Goal: Task Accomplishment & Management: Use online tool/utility

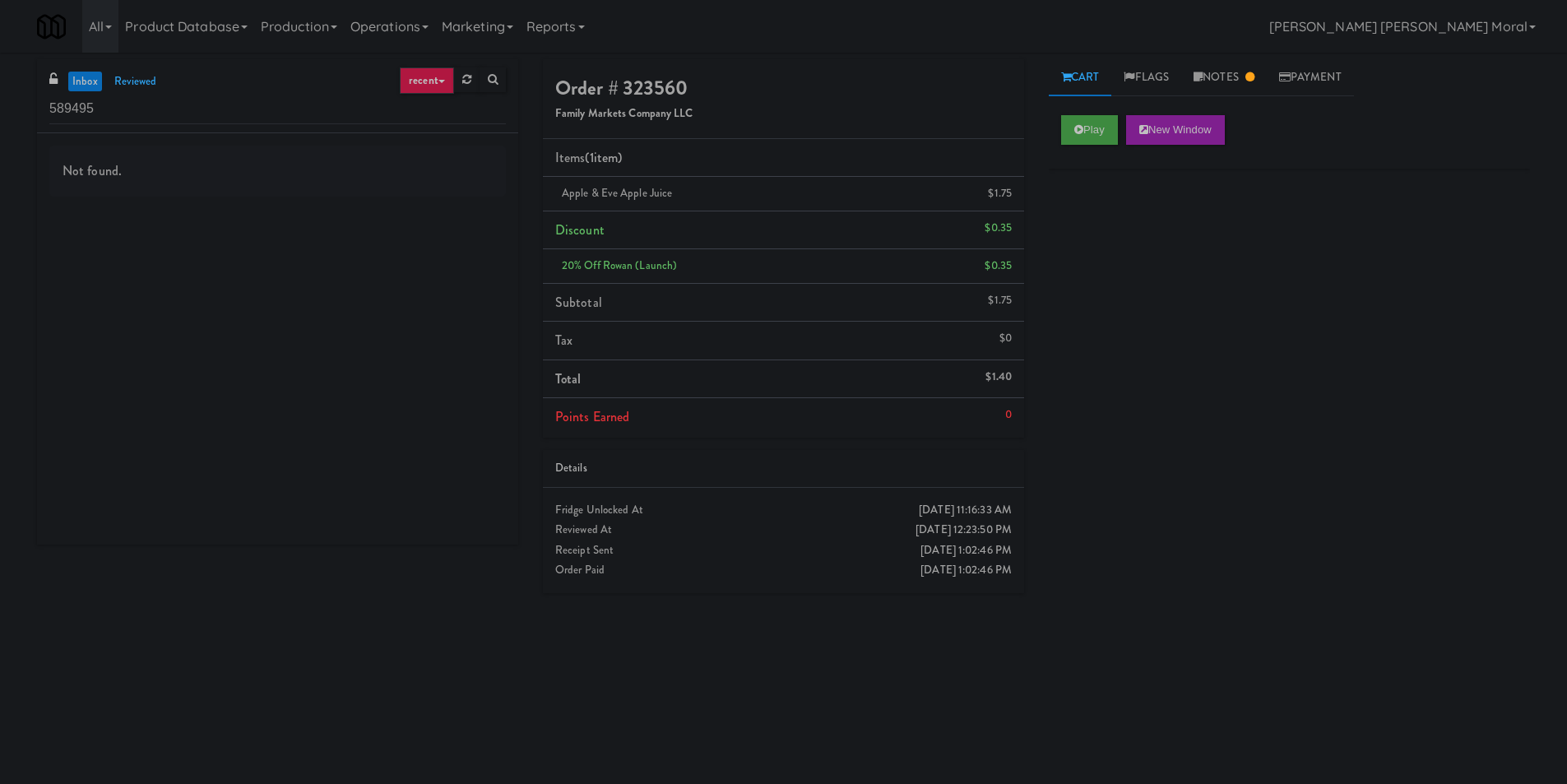
drag, startPoint x: 0, startPoint y: 170, endPoint x: 83, endPoint y: 157, distance: 84.0
click at [7, 167] on div "inbox reviewed recent all unclear take inventory issue suspicious failed recent…" at bounding box center [784, 389] width 1567 height 660
click at [187, 125] on div "inbox reviewed recent all unclear take inventory issue suspicious failed recent…" at bounding box center [277, 96] width 481 height 74
click at [194, 106] on input "589495" at bounding box center [278, 109] width 457 height 31
click at [195, 106] on input "589495" at bounding box center [278, 109] width 457 height 31
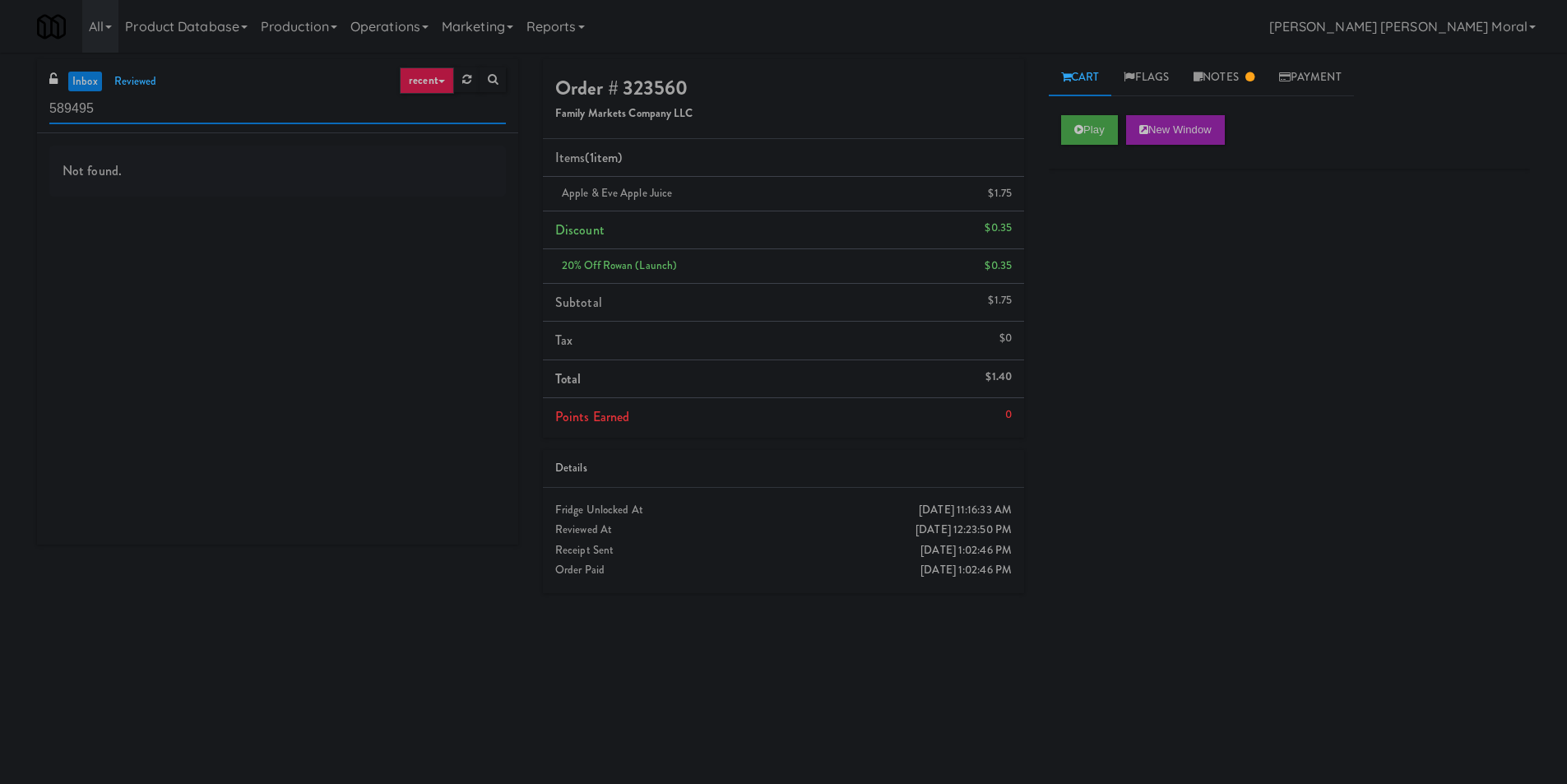
click at [195, 106] on input "589495" at bounding box center [278, 109] width 457 height 31
paste input "(Food, Snack & Drink) Paterson Police Department"
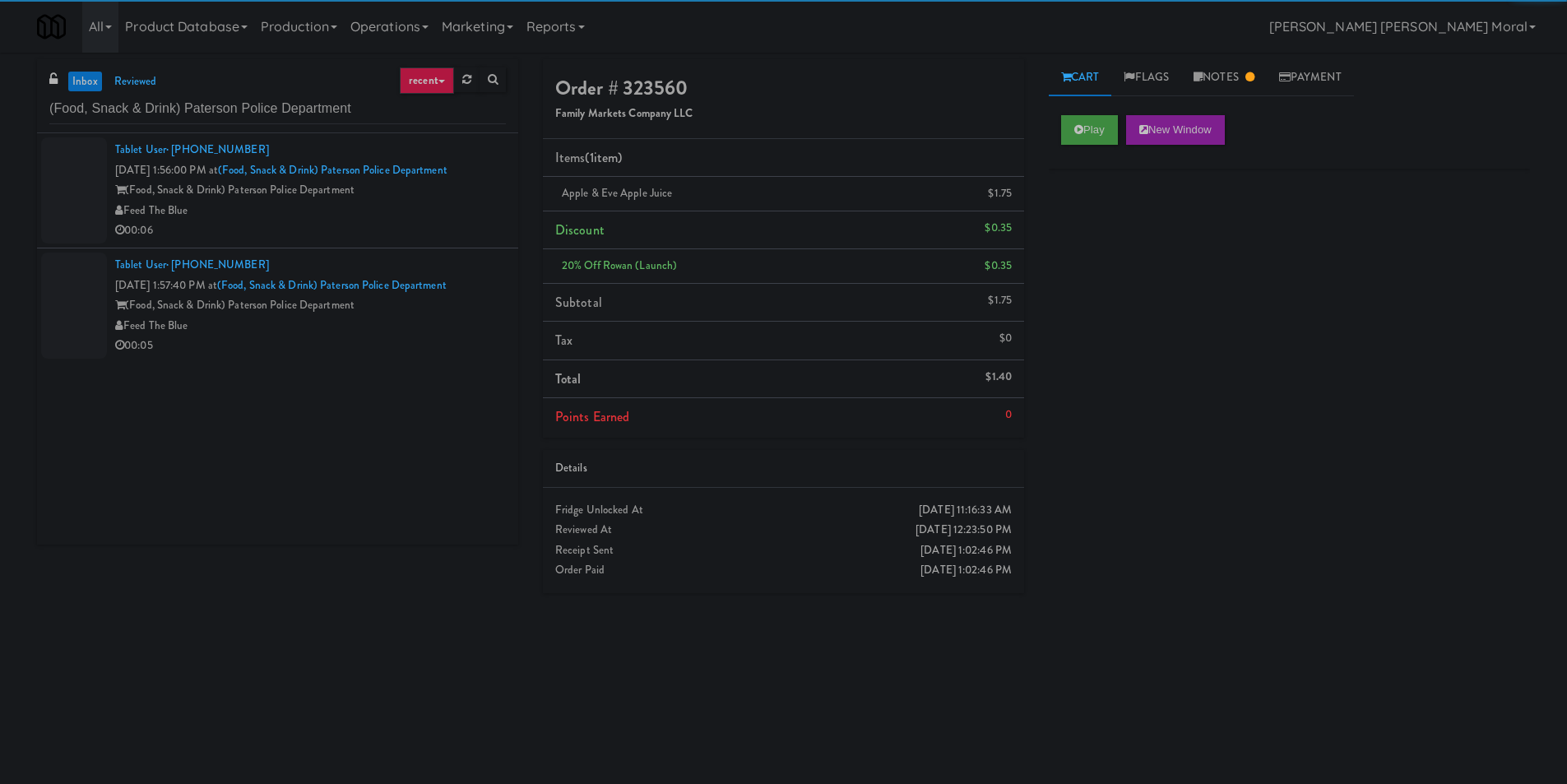
click at [348, 213] on div "Feed The Blue" at bounding box center [311, 210] width 391 height 21
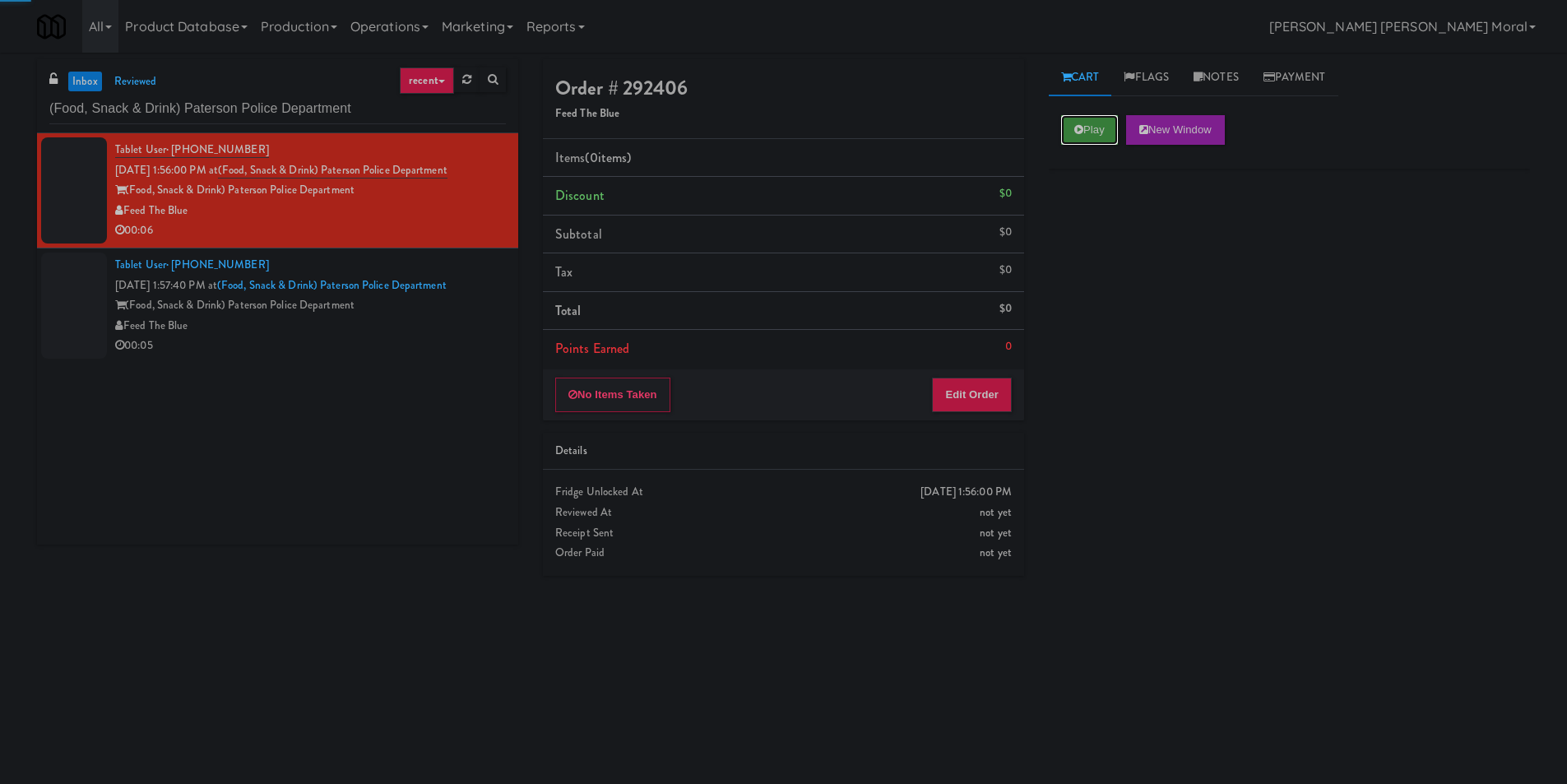
click at [1101, 134] on button "Play" at bounding box center [1090, 131] width 57 height 30
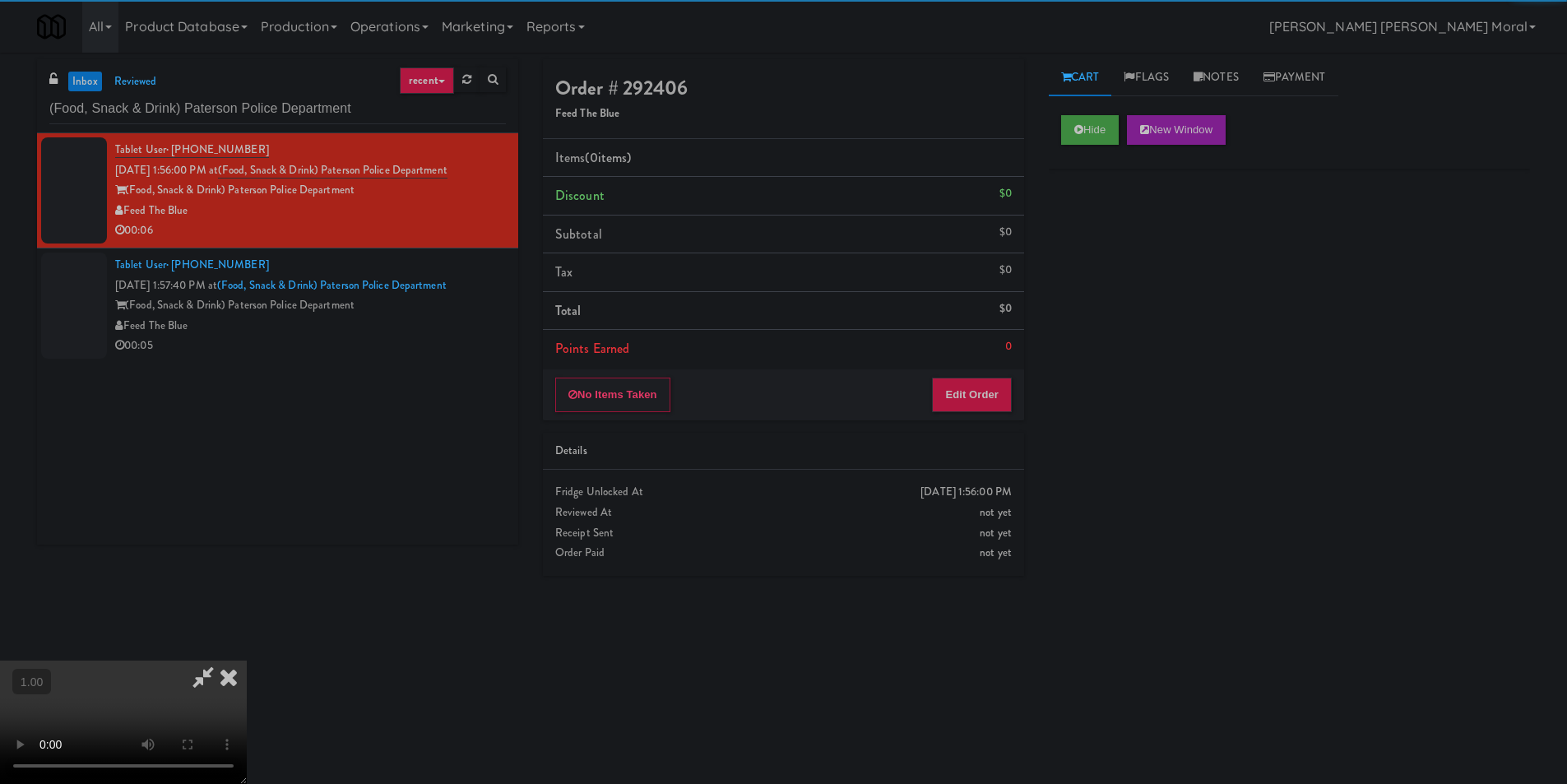
click at [1113, 256] on div "Hide New Window Primary Flag Clear Flag if unable to determine what was taken o…" at bounding box center [1289, 410] width 481 height 617
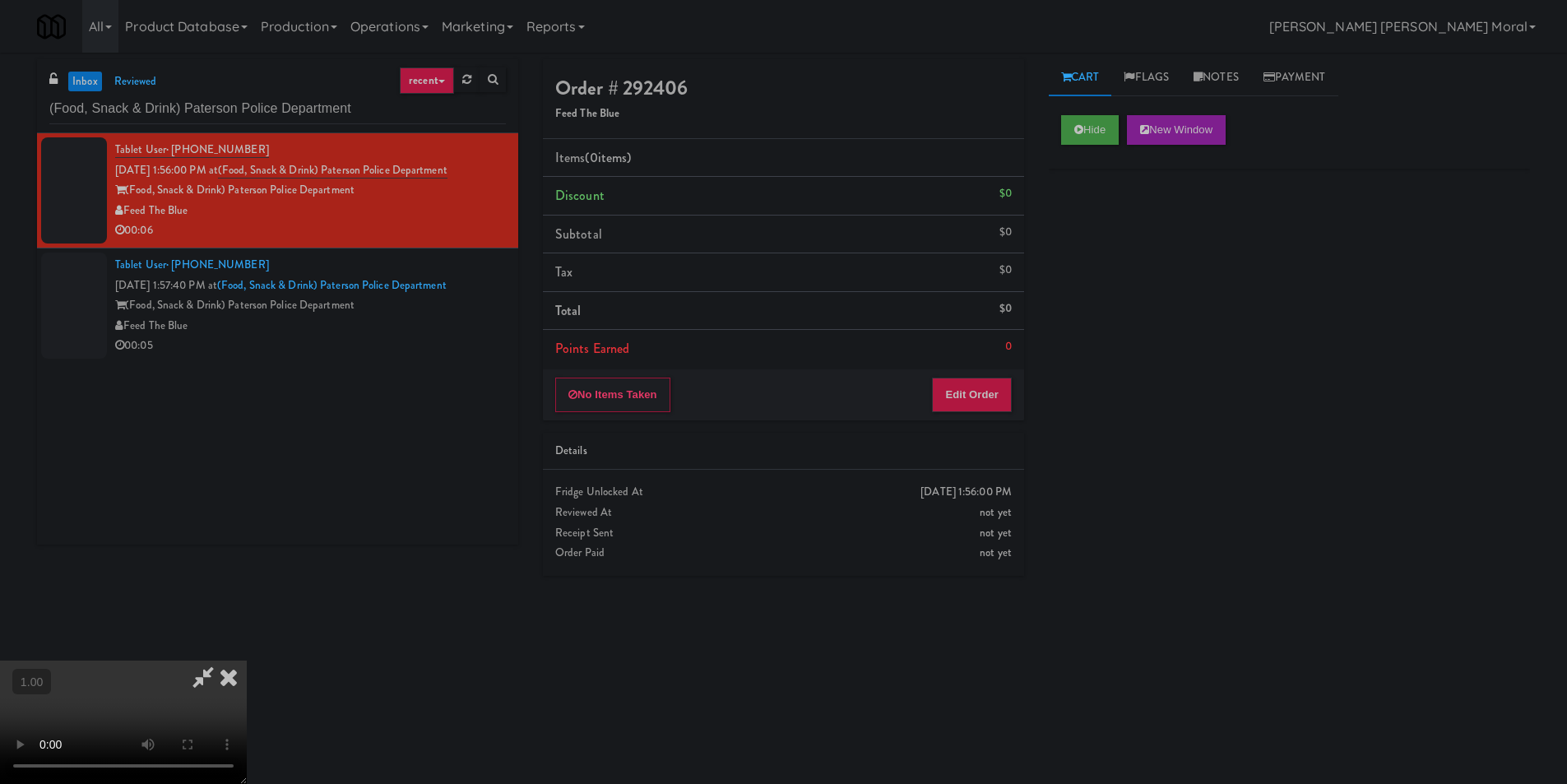
scroll to position [248, 0]
click at [247, 660] on video at bounding box center [124, 722] width 247 height 124
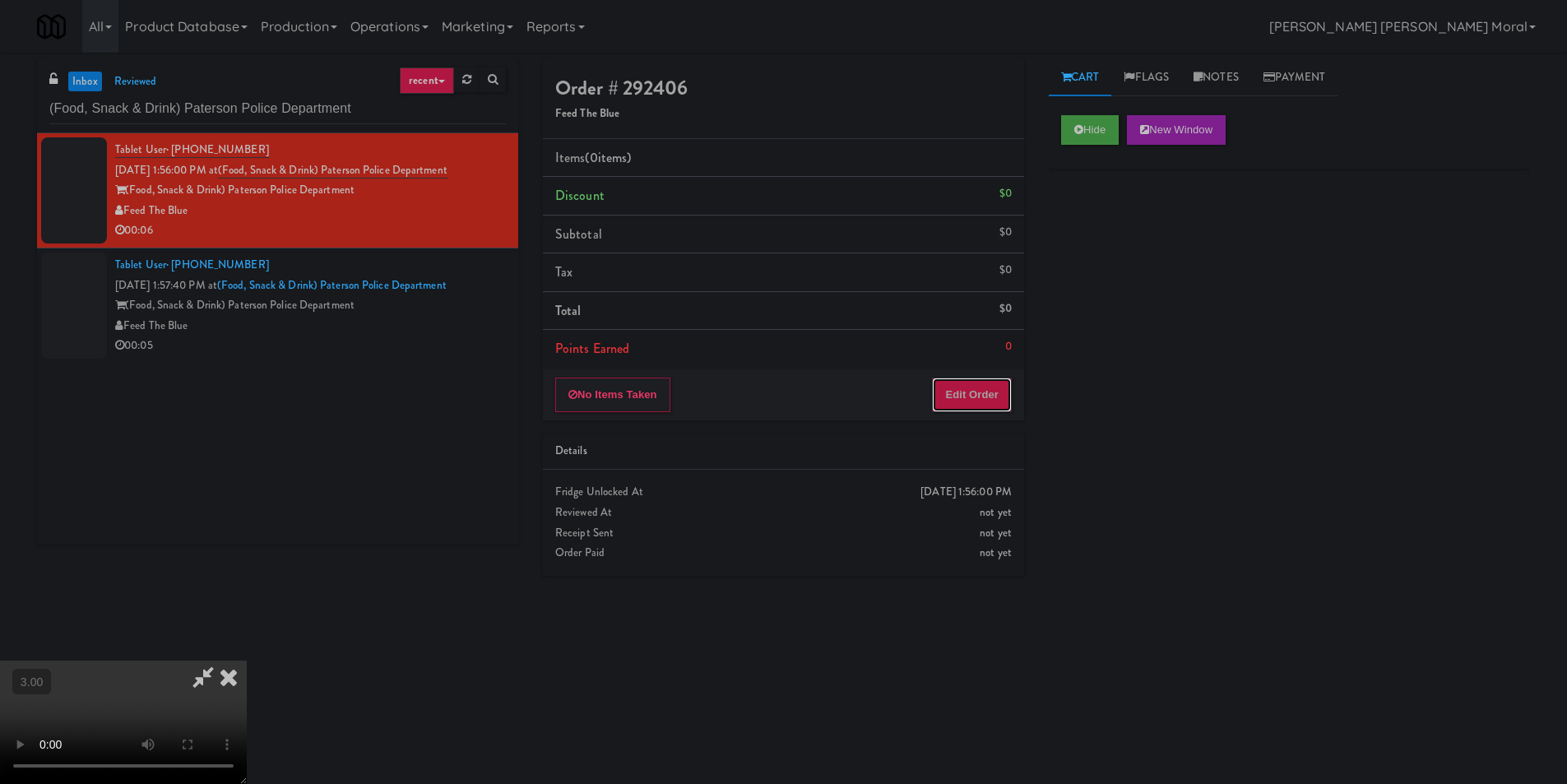
click at [987, 399] on button "Edit Order" at bounding box center [972, 394] width 80 height 35
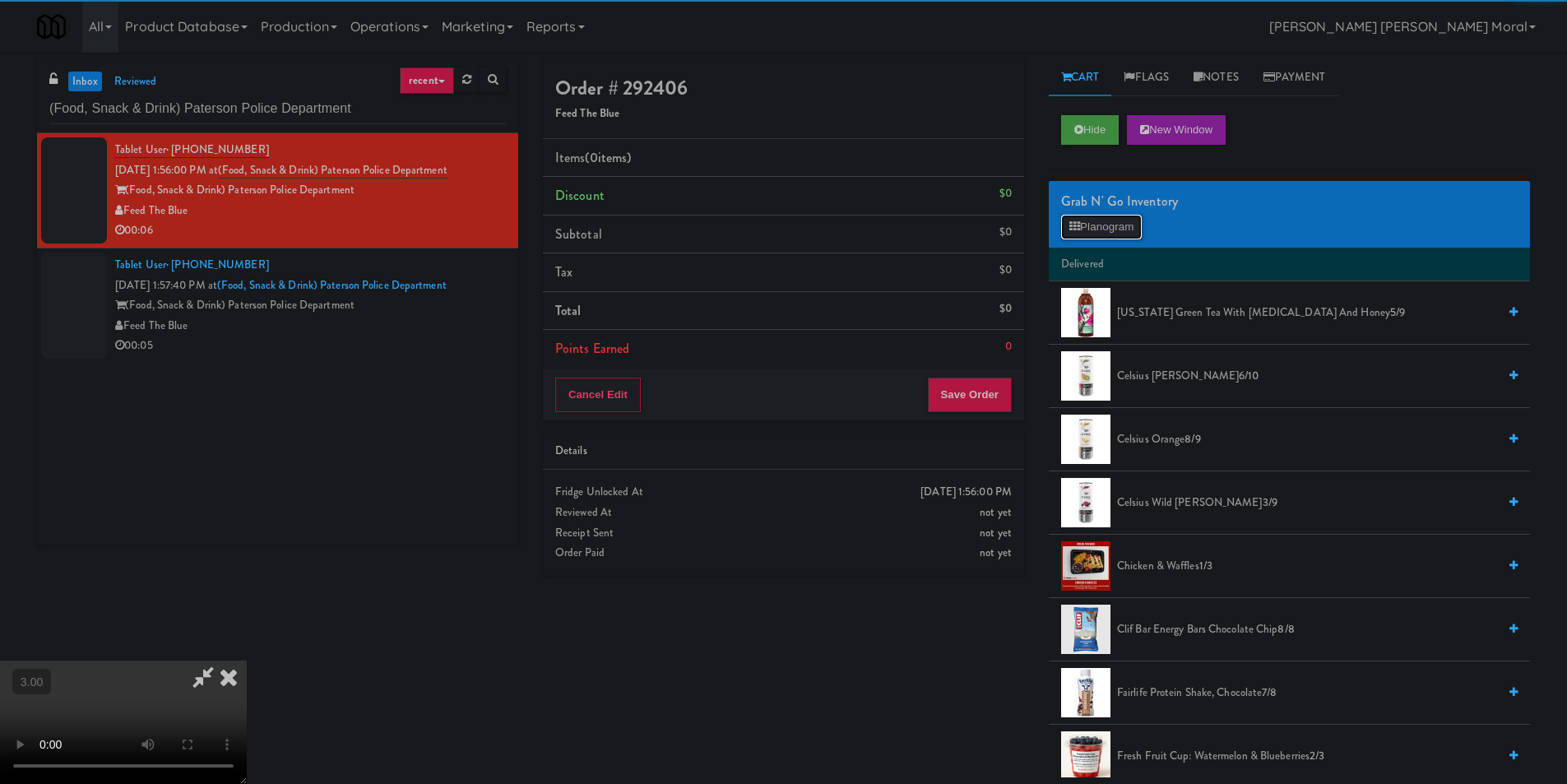
click at [1125, 231] on button "Planogram" at bounding box center [1101, 226] width 81 height 25
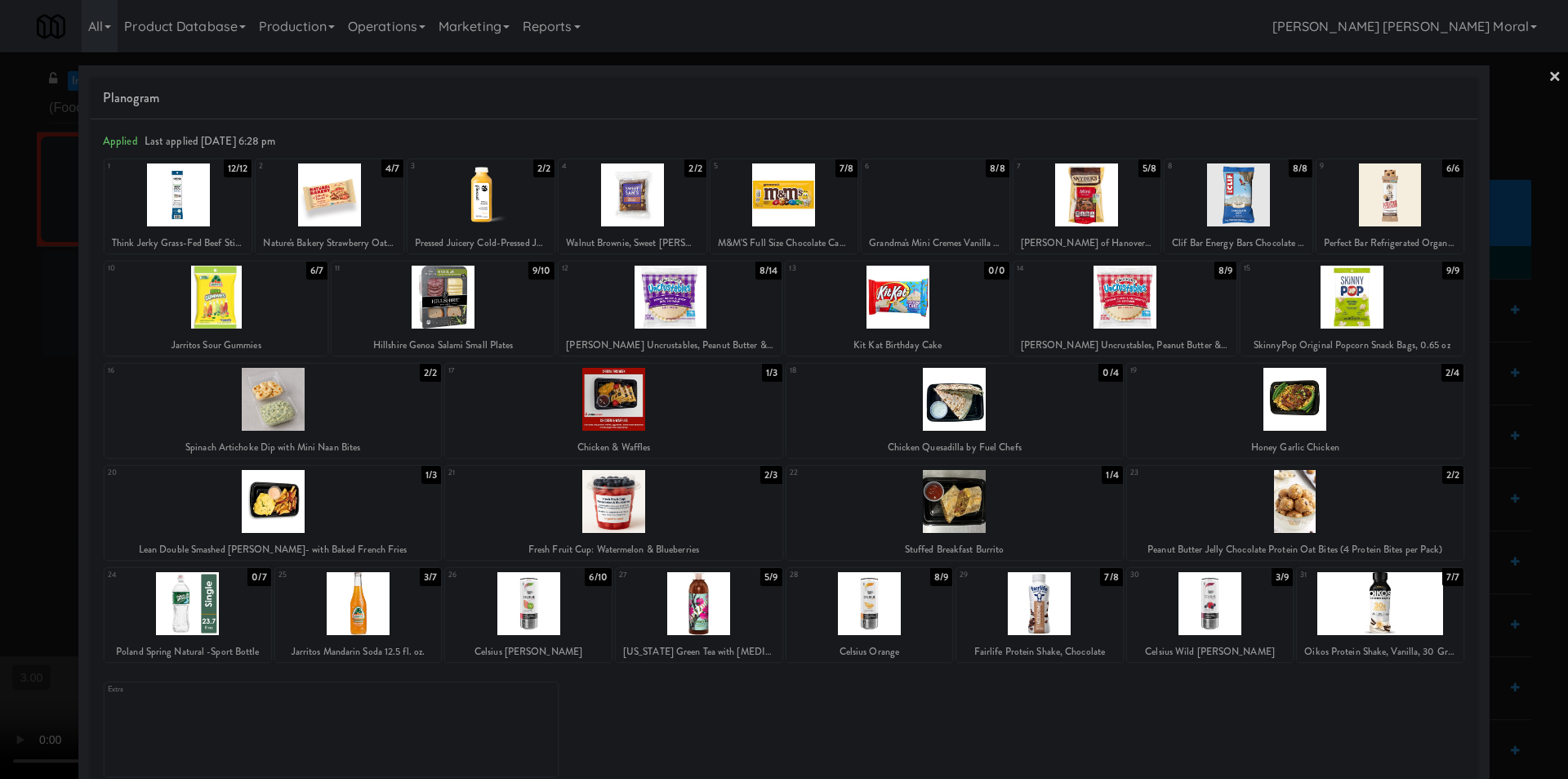
click at [729, 597] on div at bounding box center [698, 604] width 166 height 63
click at [1550, 77] on div at bounding box center [784, 389] width 1568 height 779
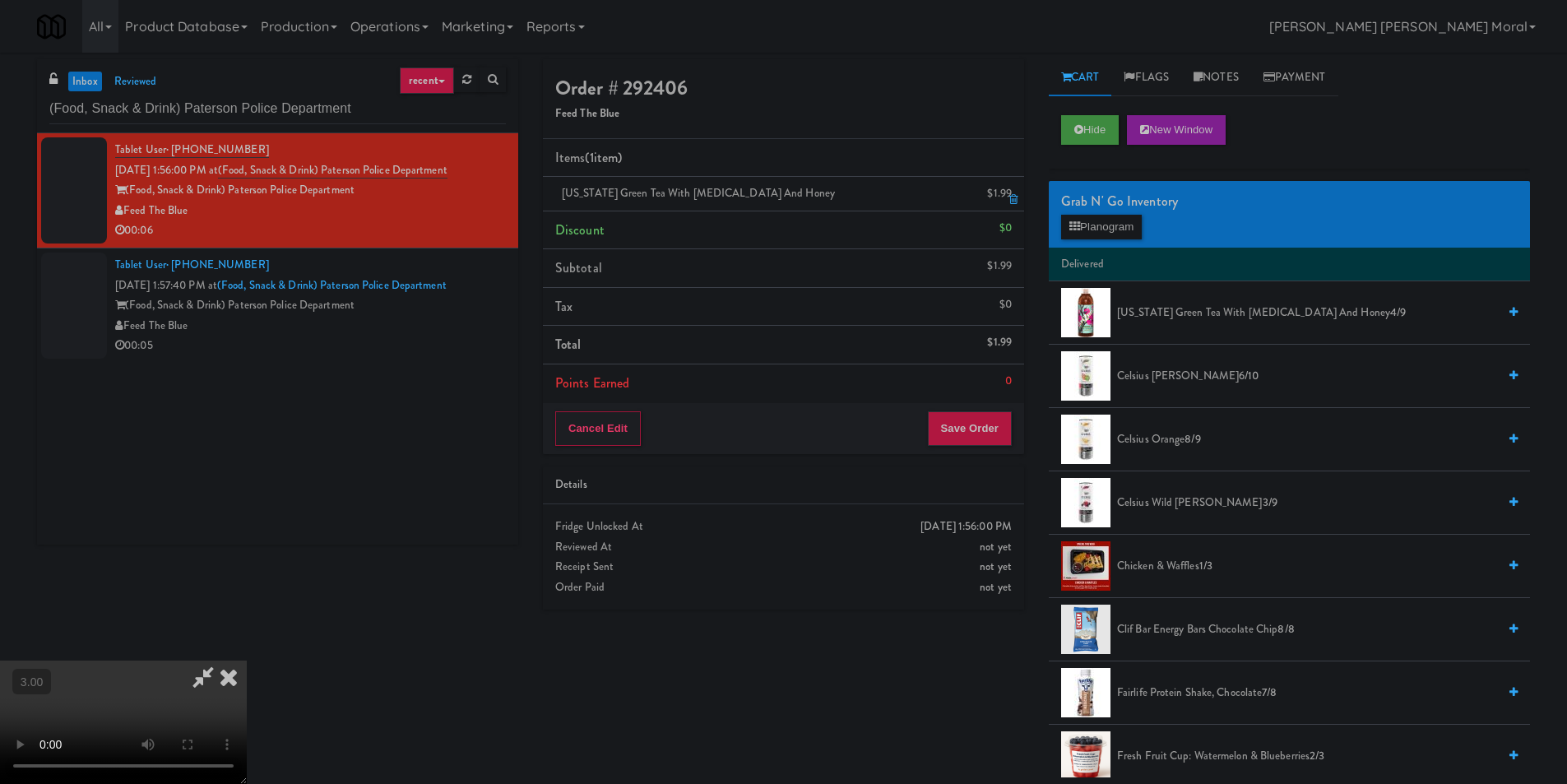
drag, startPoint x: 908, startPoint y: 64, endPoint x: 945, endPoint y: 204, distance: 144.8
click at [247, 660] on icon at bounding box center [228, 676] width 36 height 33
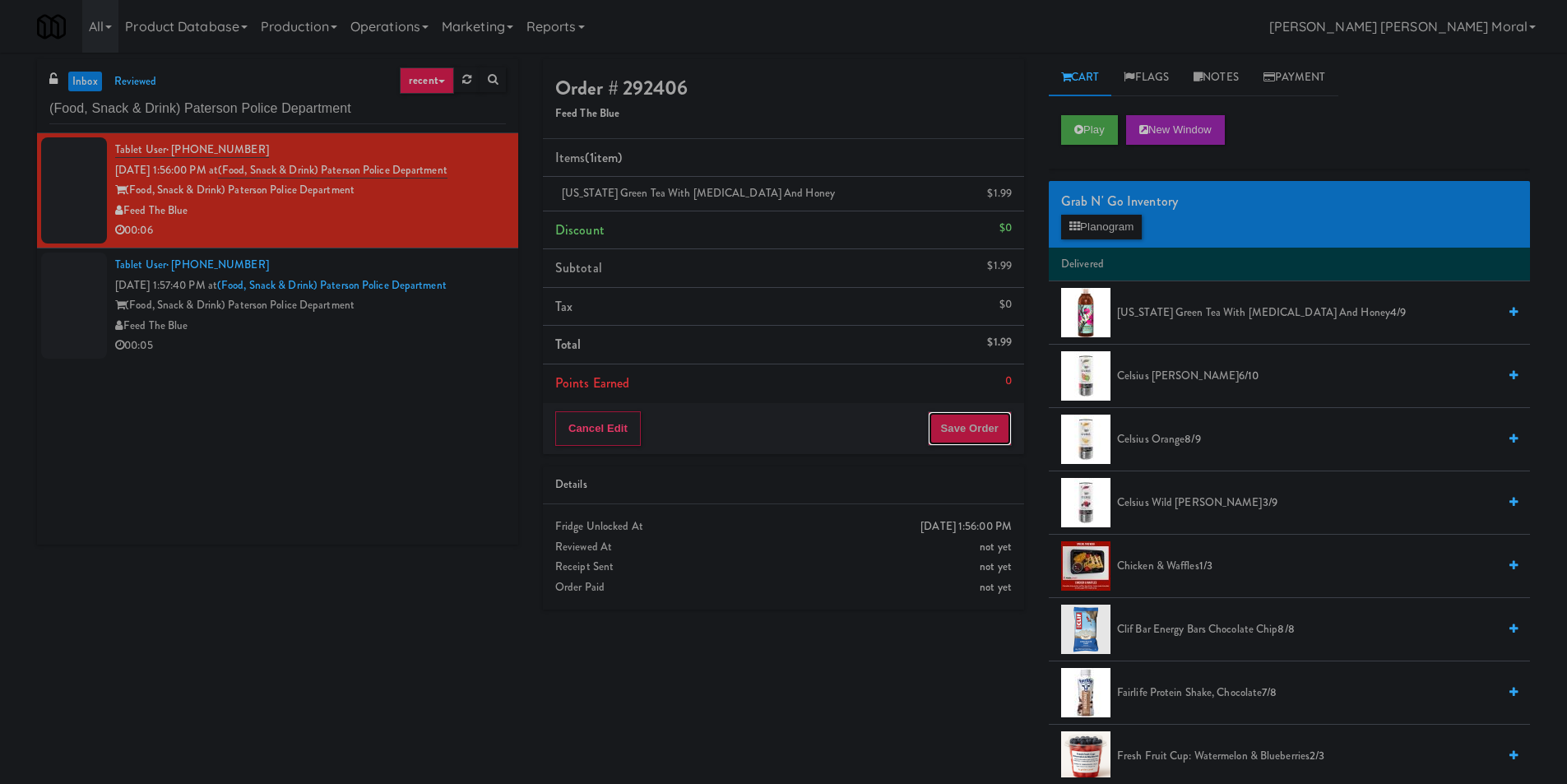
click at [959, 422] on button "Save Order" at bounding box center [970, 428] width 84 height 35
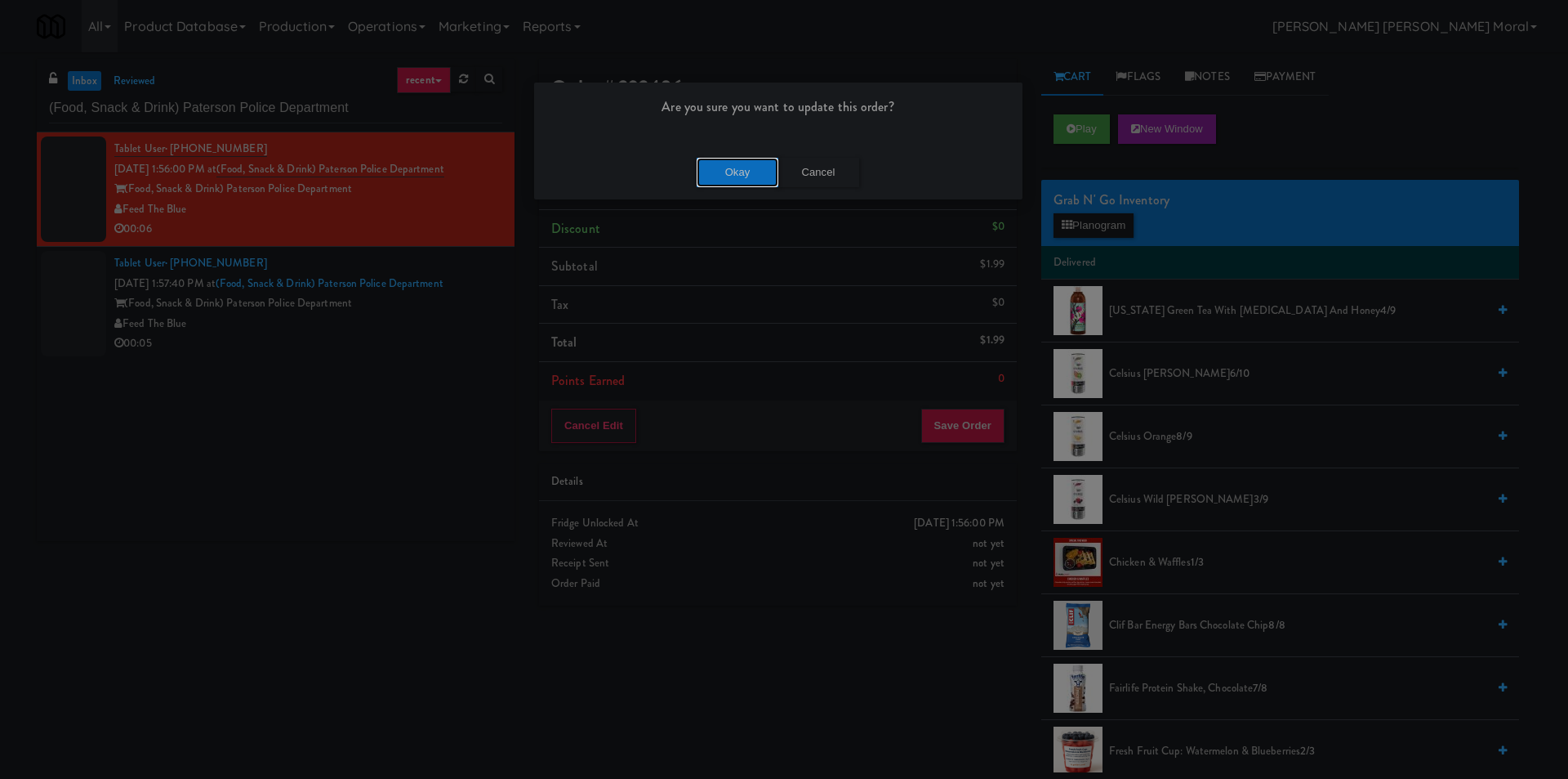
click at [717, 185] on button "Okay" at bounding box center [737, 172] width 82 height 30
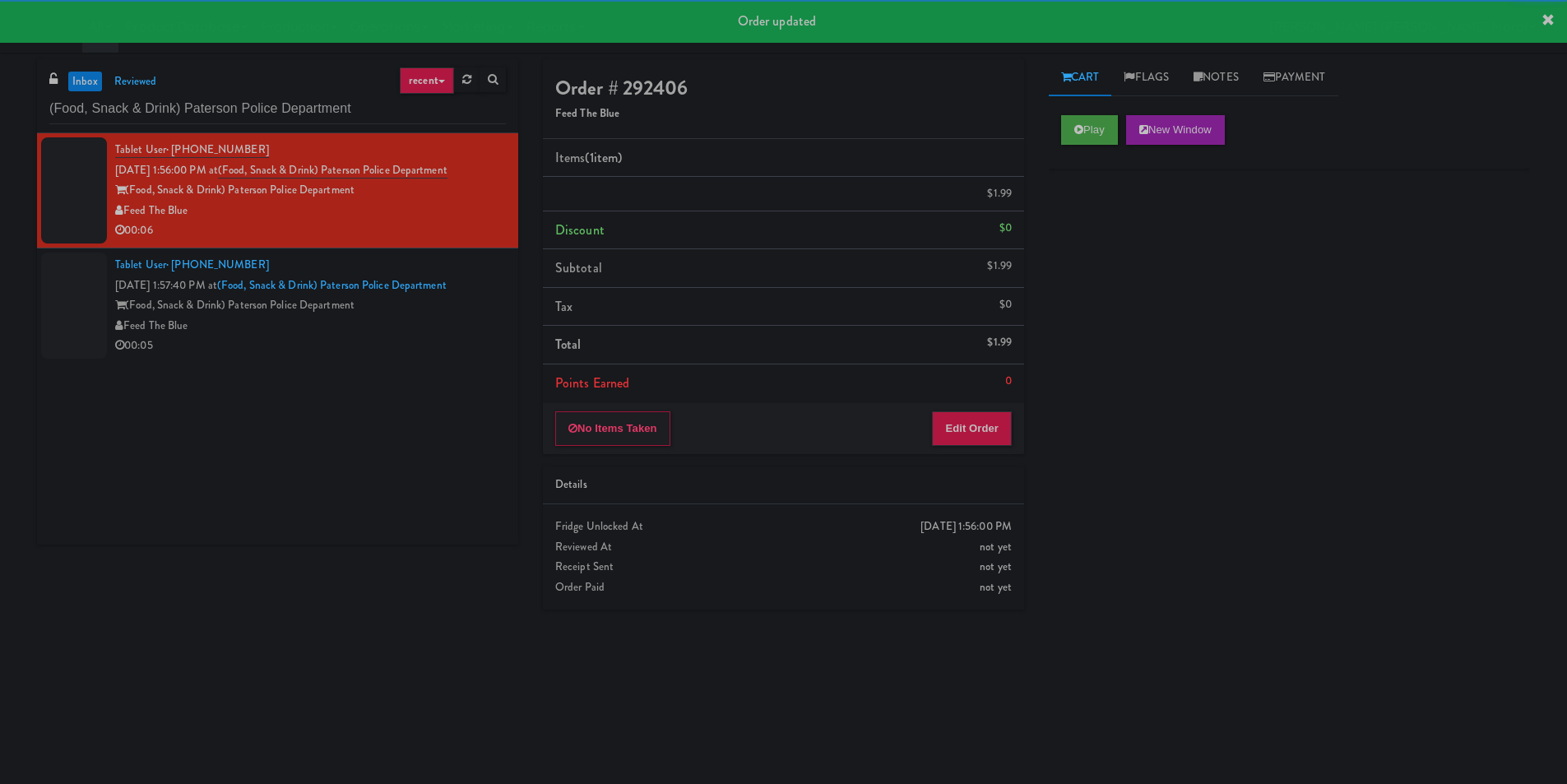
click at [420, 341] on div "Tablet User · (862) 823-3698 Aug 14, 2025 1:57:40 PM at (Food, Snack & Drink) P…" at bounding box center [311, 306] width 391 height 102
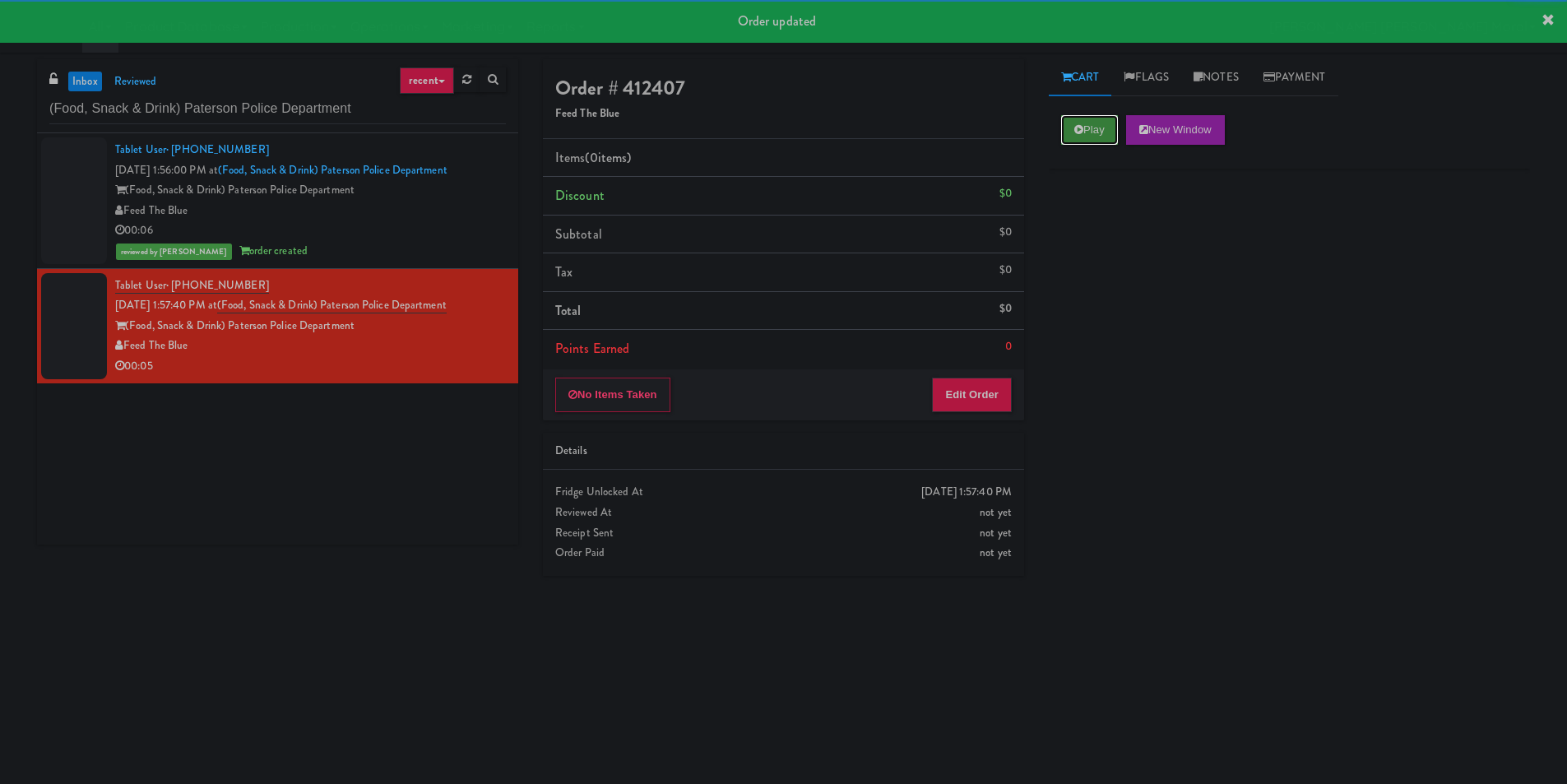
click at [1095, 131] on button "Play" at bounding box center [1090, 131] width 57 height 30
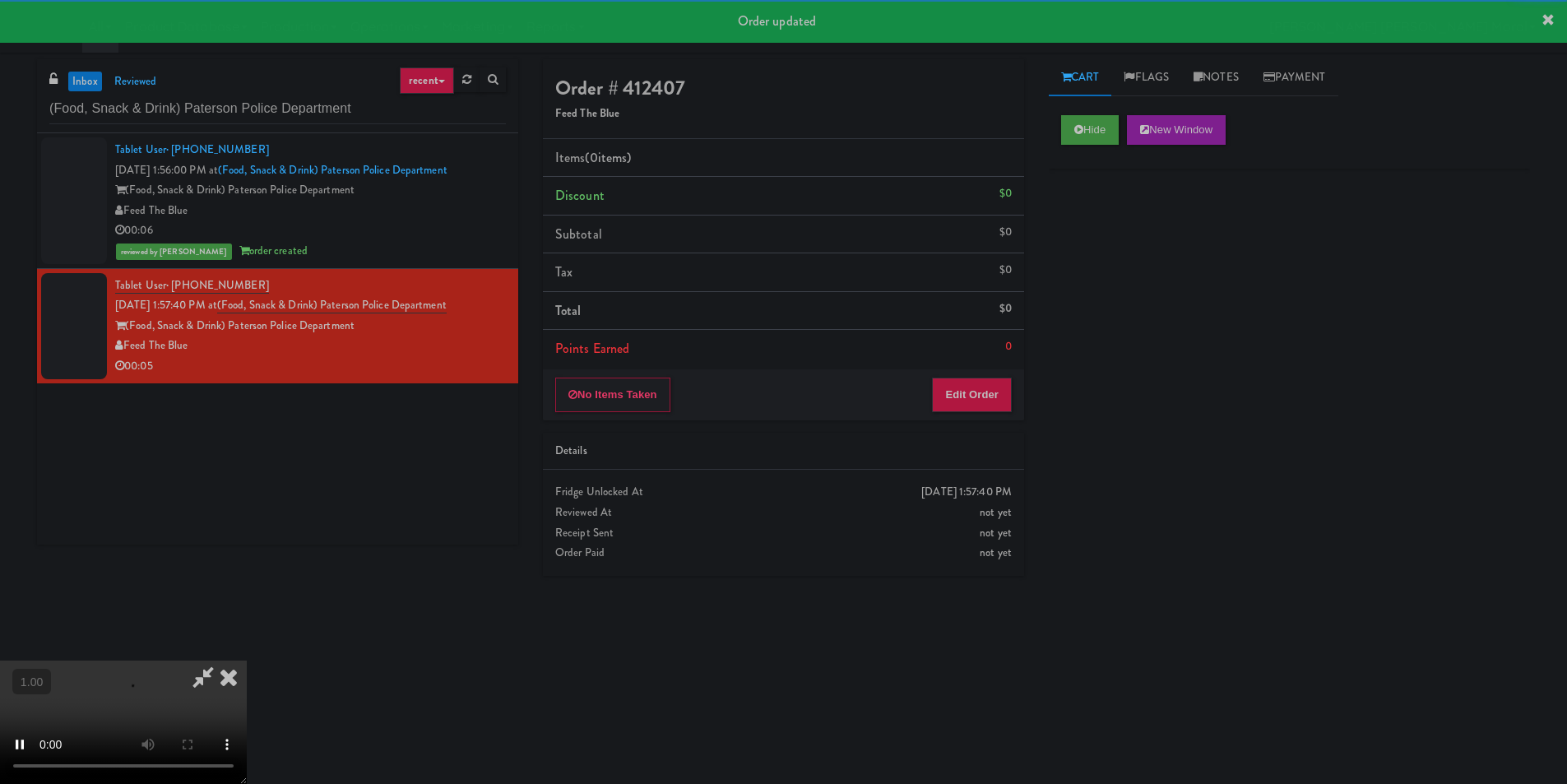
click at [1091, 271] on div "Hide New Window Primary Flag Clear Flag if unable to determine what was taken o…" at bounding box center [1289, 410] width 481 height 617
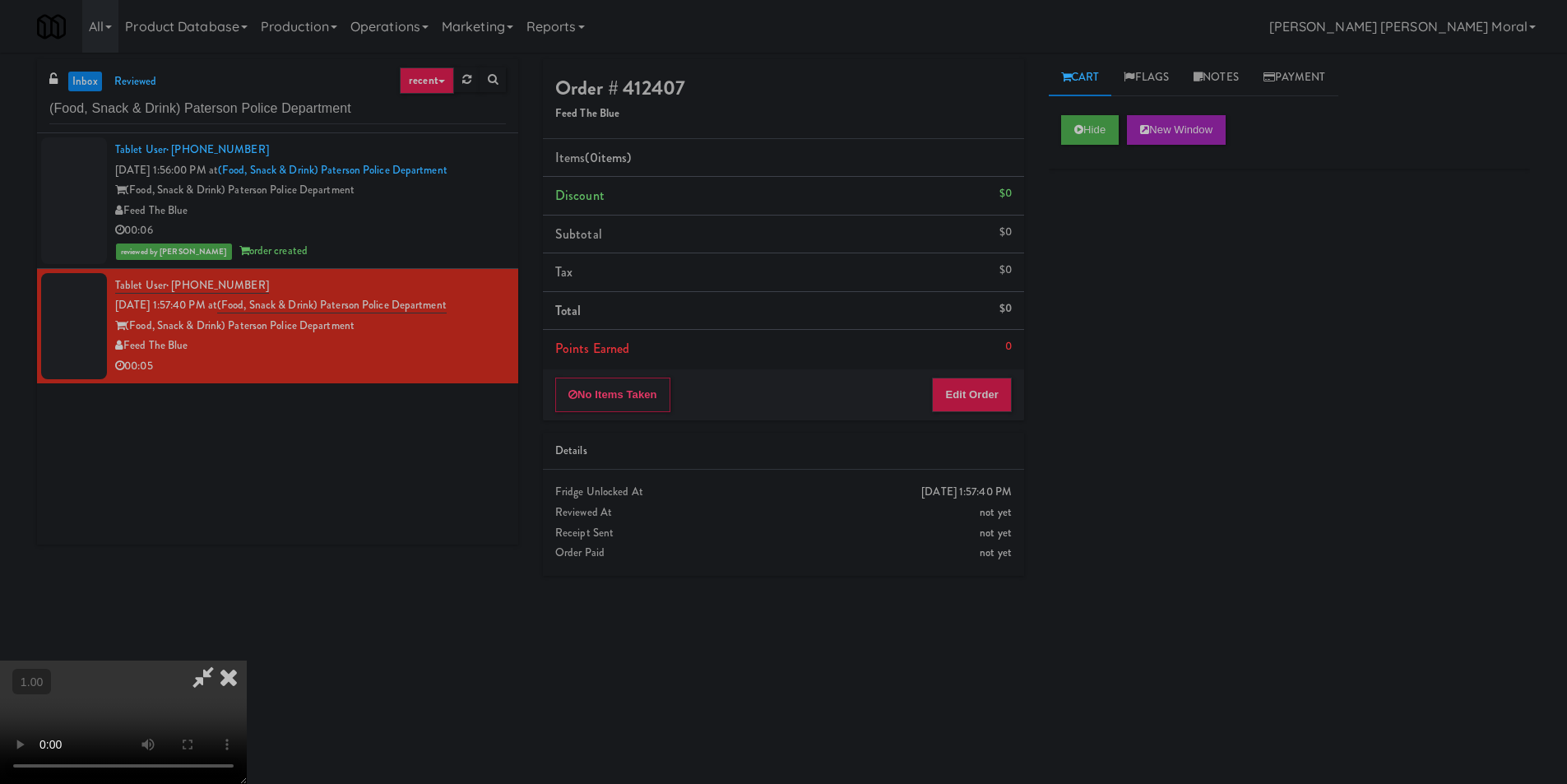
click at [1087, 466] on div "Hide New Window Primary Flag Clear Flag if unable to determine what was taken o…" at bounding box center [1289, 410] width 481 height 617
click at [247, 660] on video at bounding box center [124, 722] width 247 height 124
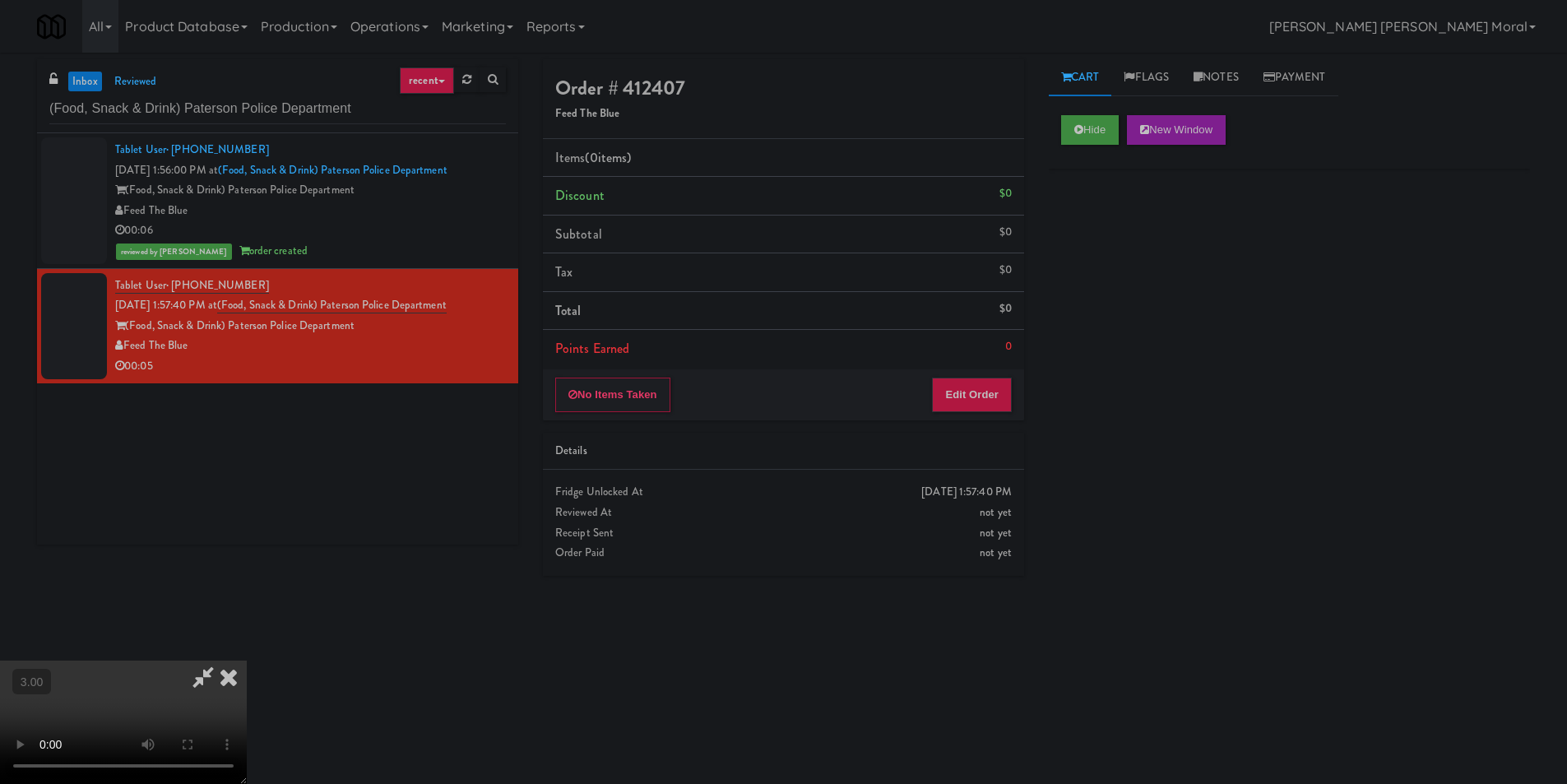
scroll to position [0, 0]
click at [247, 660] on icon at bounding box center [228, 676] width 36 height 33
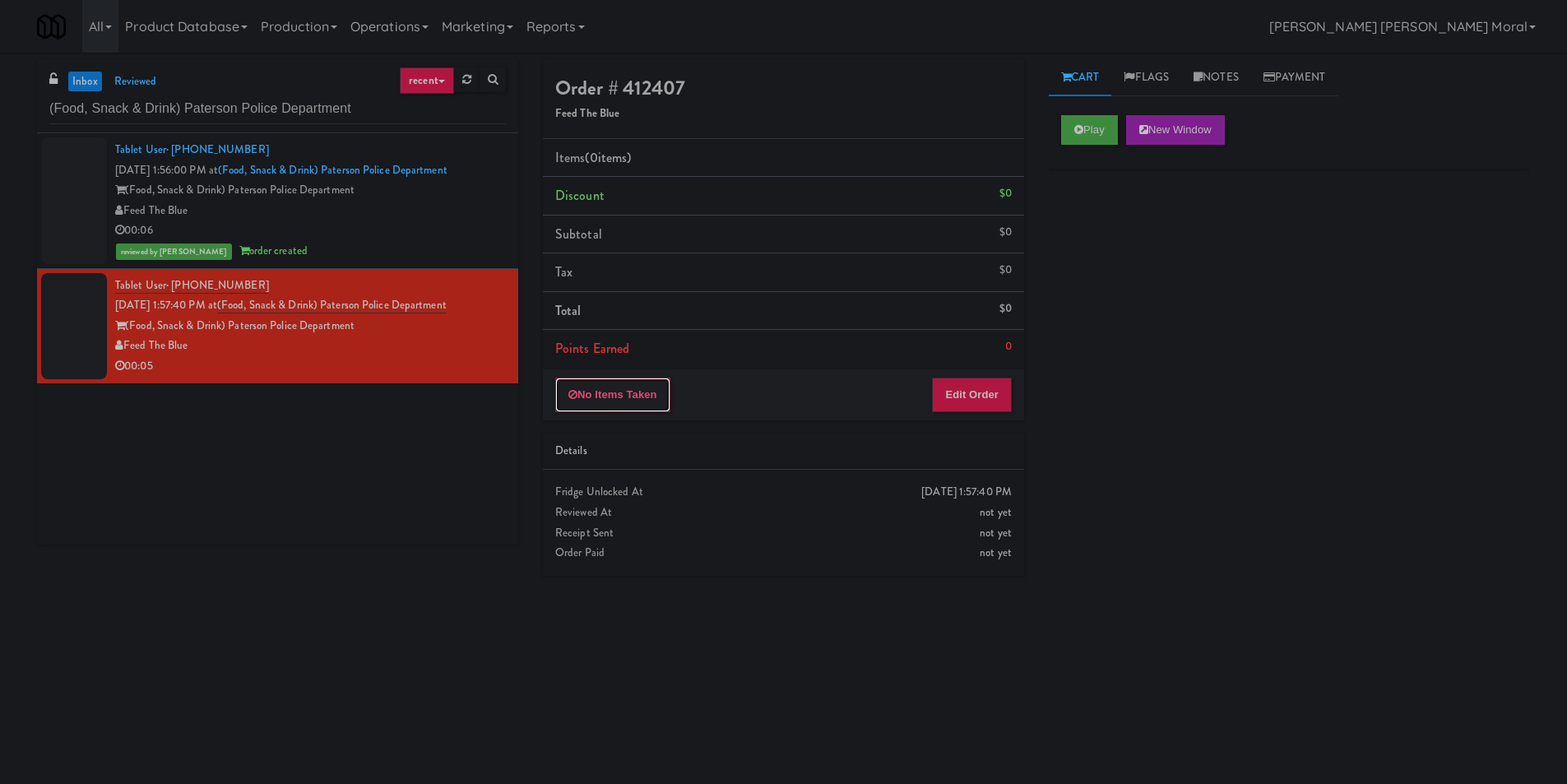
click at [631, 387] on button "No Items Taken" at bounding box center [613, 394] width 116 height 35
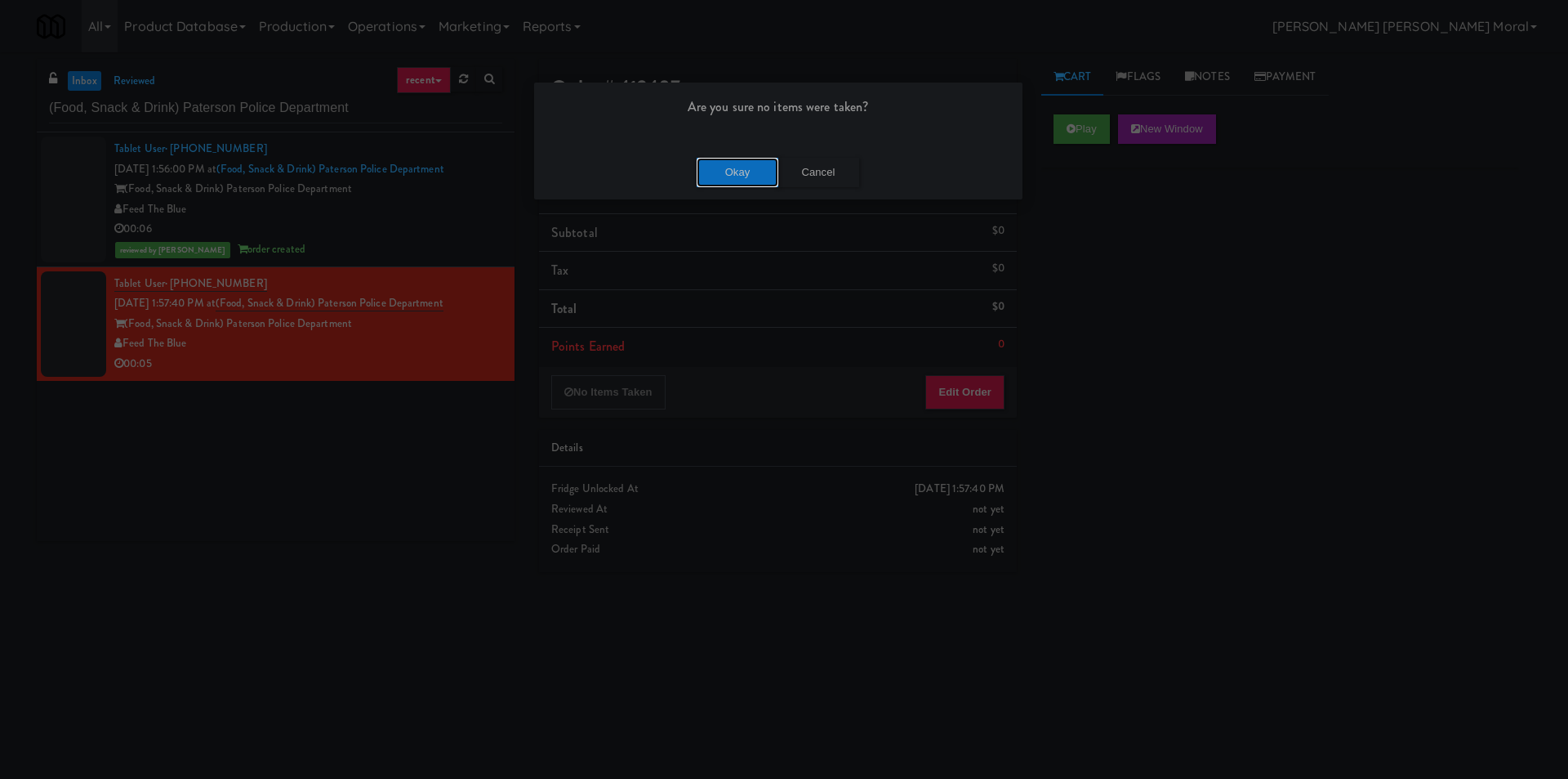
click at [734, 178] on button "Okay" at bounding box center [737, 172] width 82 height 30
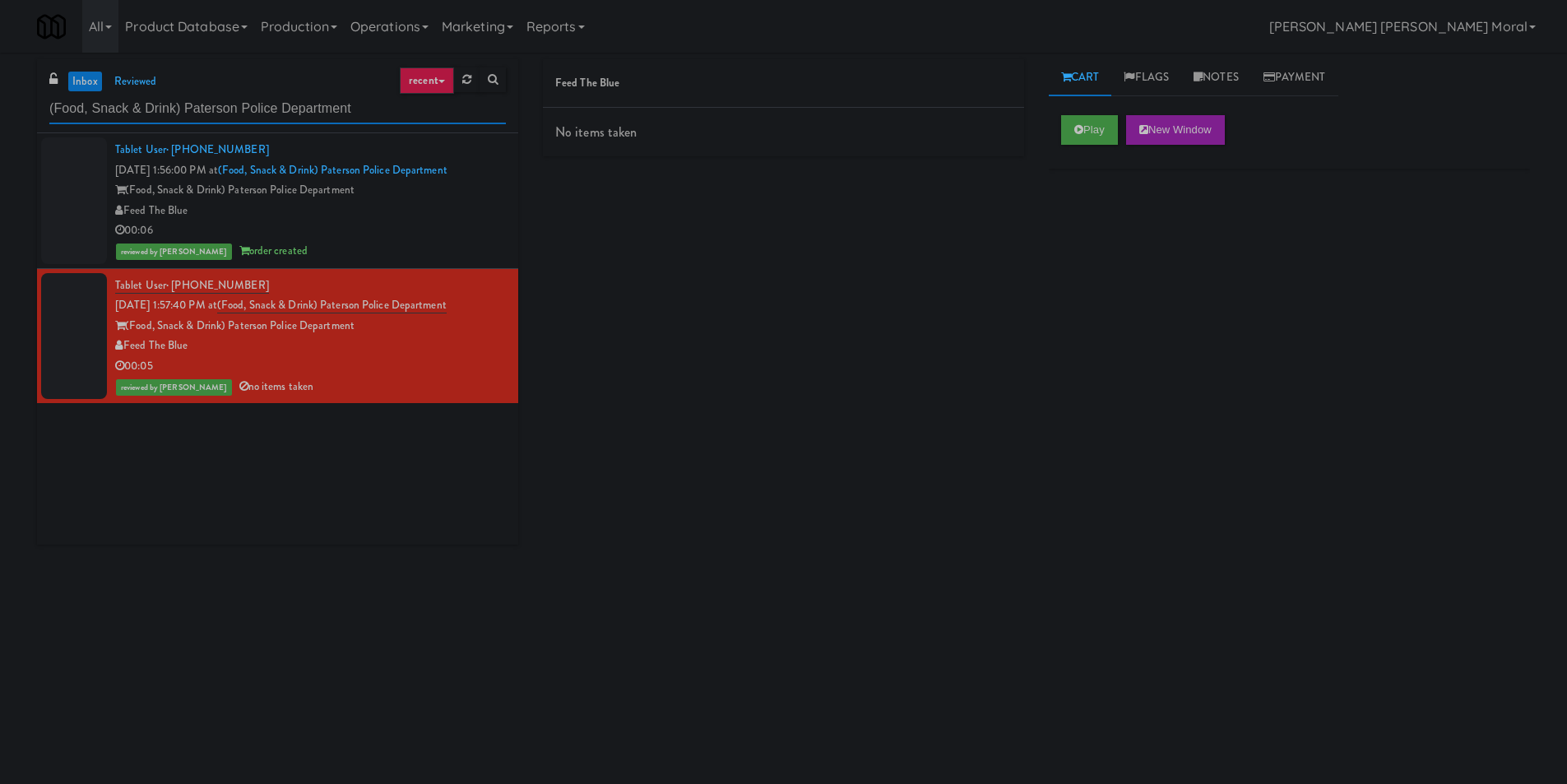
click at [316, 94] on input "(Food, Snack & Drink) Paterson Police Department" at bounding box center [278, 109] width 457 height 31
click at [315, 96] on input "(Food, Snack & Drink) Paterson Police Department" at bounding box center [278, 109] width 457 height 31
paste input "1900 Minnesota Ct - Lobby"
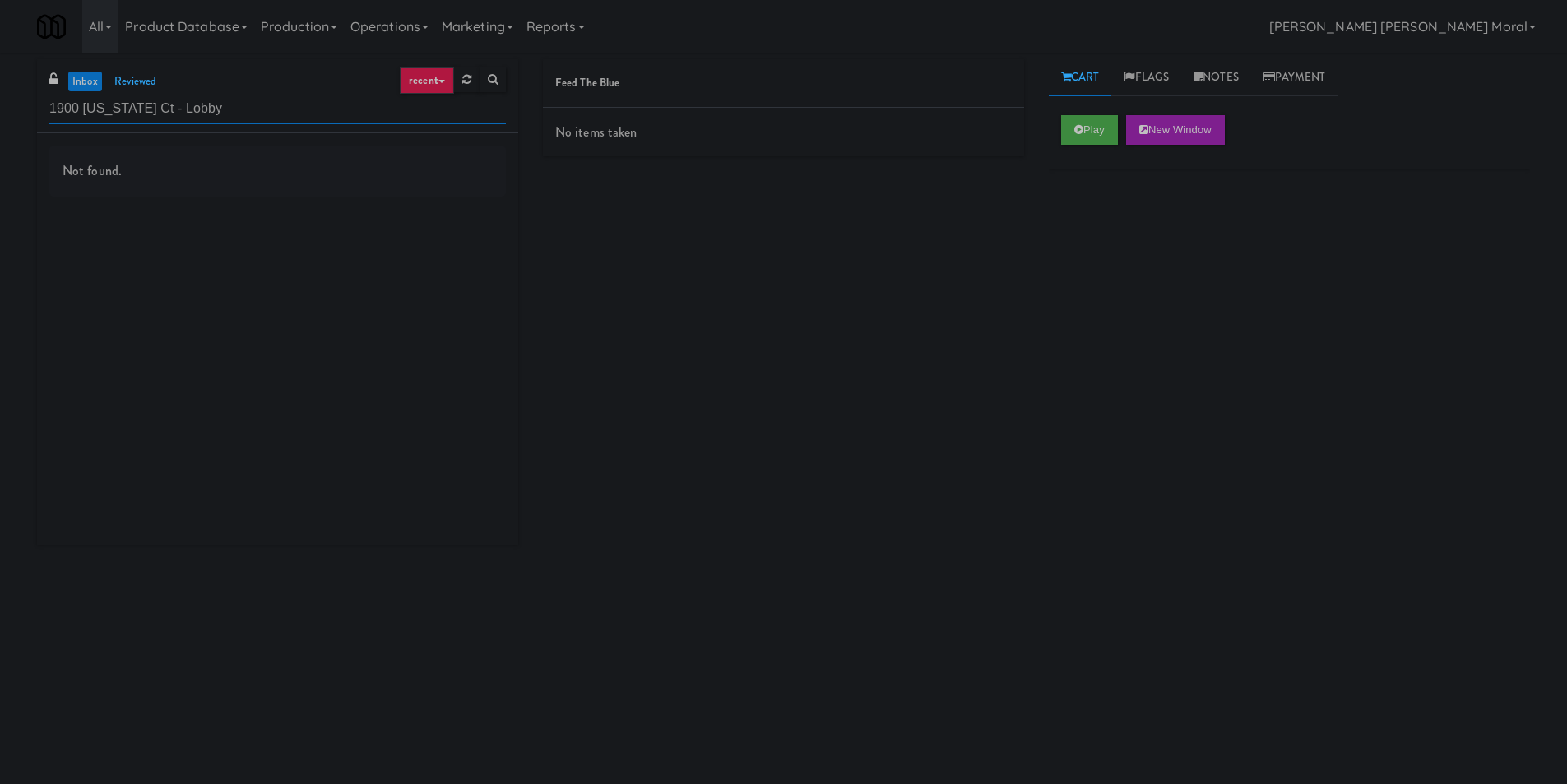
click at [243, 115] on input "1900 Minnesota Ct - Lobby" at bounding box center [278, 109] width 457 height 31
paste input "IRON 24"
click at [299, 113] on input "IRON 24" at bounding box center [278, 109] width 457 height 31
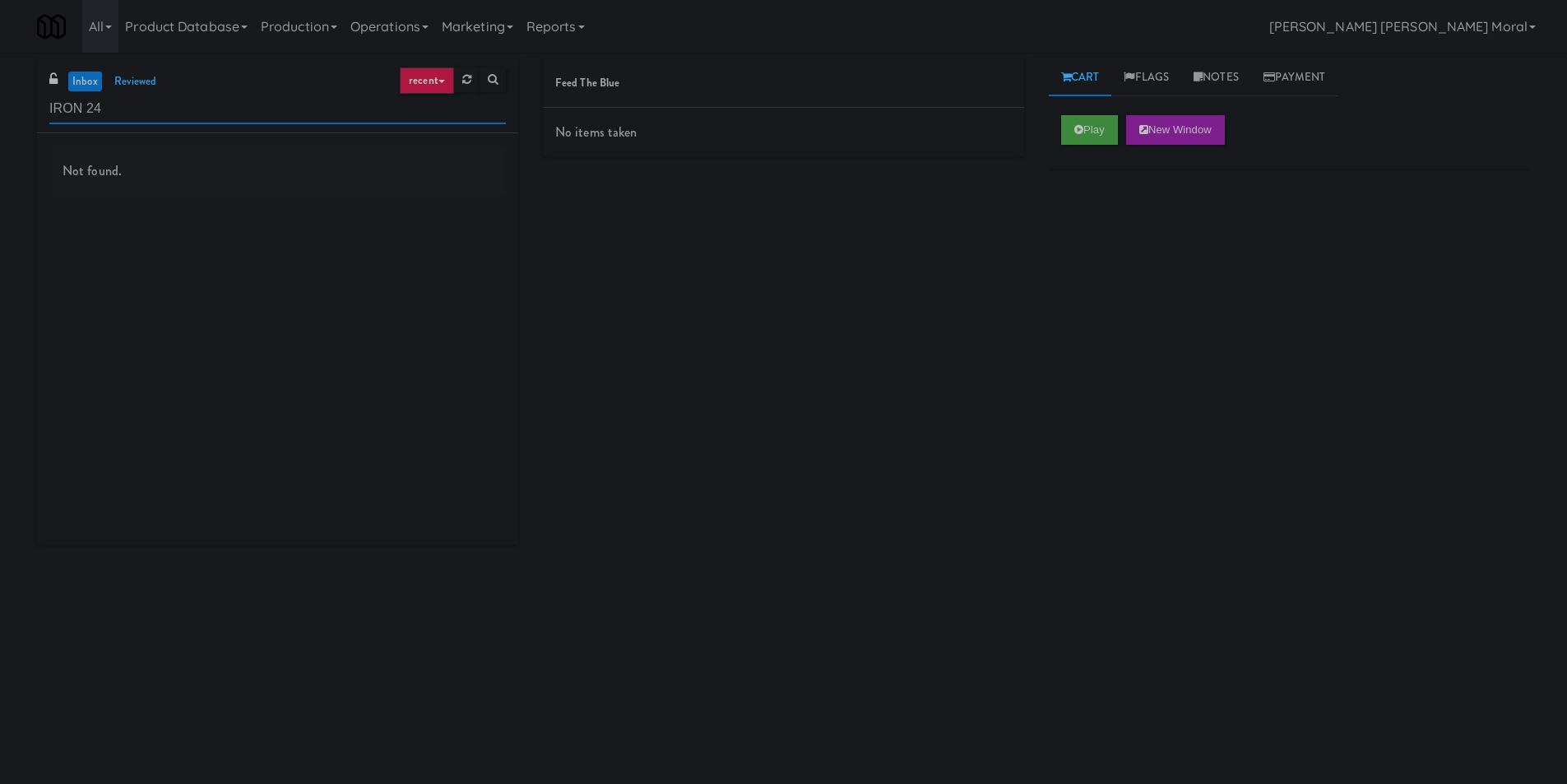
click at [299, 113] on input "IRON 24" at bounding box center [278, 109] width 457 height 31
click at [299, 112] on input "IRON 24" at bounding box center [278, 109] width 457 height 31
paste input "Peabody - Ambient"
type input "Peabody - Ambient"
click at [0, 401] on div "inbox reviewed recent all unclear take inventory issue suspicious failed recent…" at bounding box center [784, 389] width 1567 height 660
